Goal: Task Accomplishment & Management: Use online tool/utility

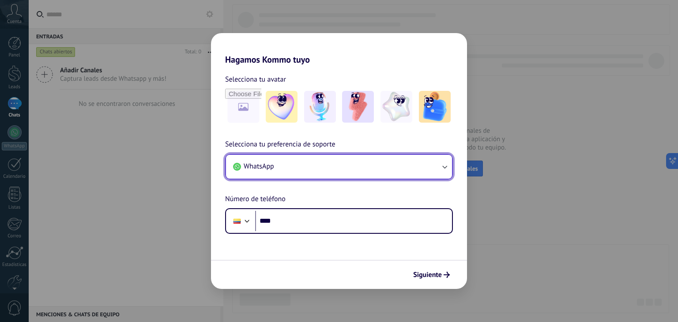
click at [291, 160] on button "WhatsApp" at bounding box center [339, 167] width 226 height 24
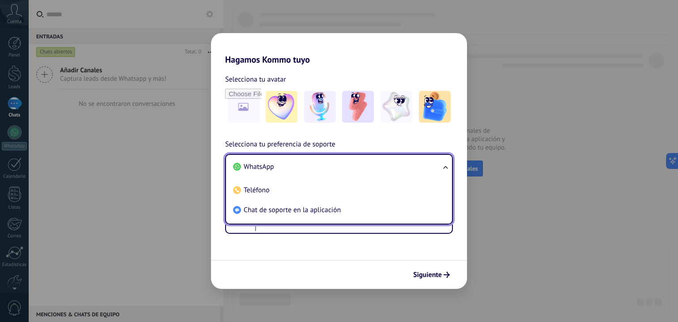
click at [287, 167] on li "WhatsApp" at bounding box center [338, 167] width 216 height 20
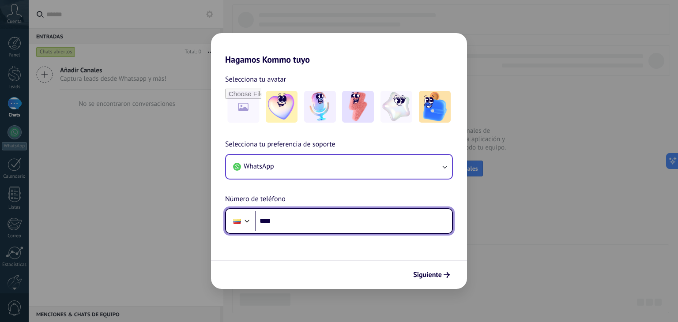
click at [284, 222] on input "****" at bounding box center [353, 221] width 197 height 20
type input "**********"
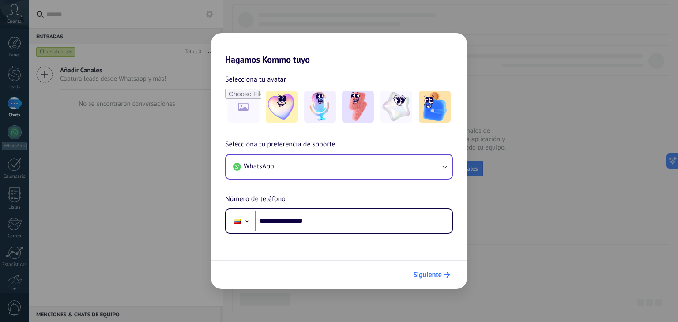
click at [432, 276] on span "Siguiente" at bounding box center [427, 275] width 29 height 6
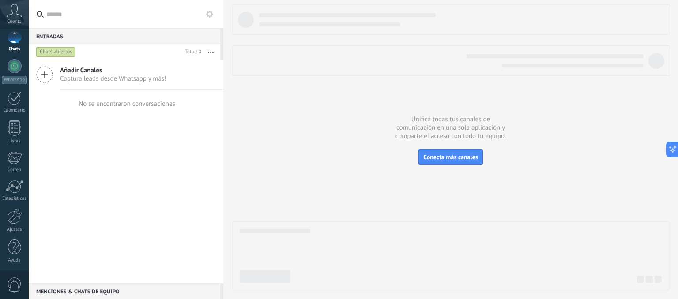
scroll to position [67, 0]
click at [17, 223] on link "Ajustes" at bounding box center [14, 220] width 29 height 24
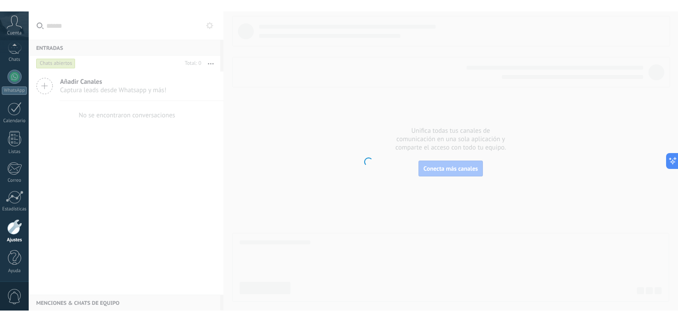
scroll to position [68, 0]
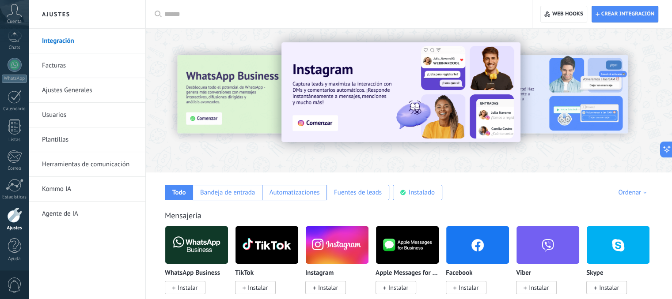
click at [478, 240] on img at bounding box center [477, 245] width 63 height 43
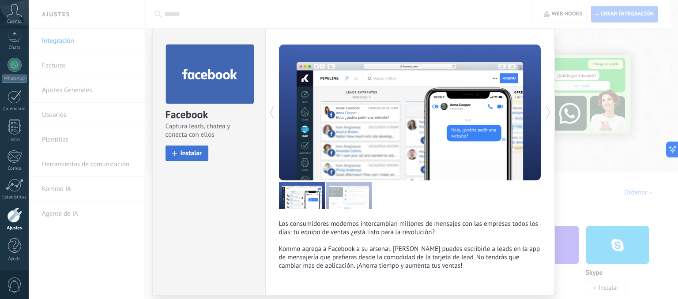
click at [194, 153] on span "Instalar" at bounding box center [192, 153] width 22 height 7
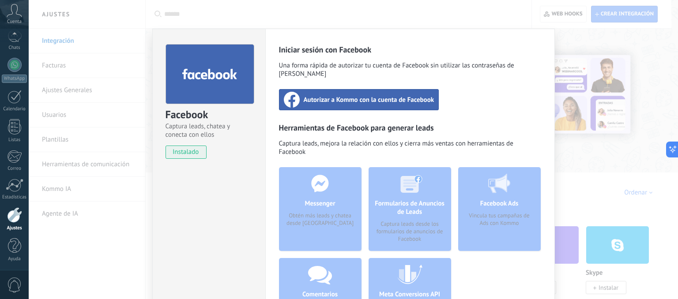
click at [358, 96] on span "Autorizar a Kommo con la cuenta de Facebook" at bounding box center [369, 99] width 131 height 9
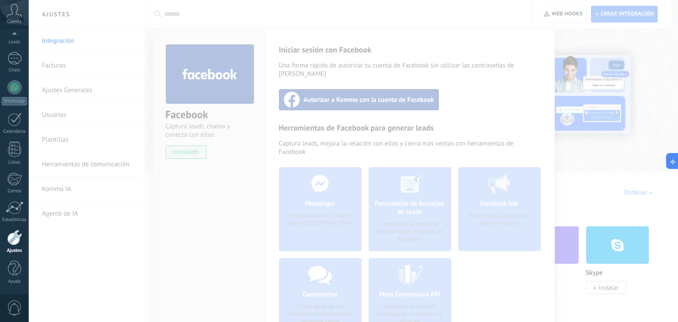
scroll to position [45, 0]
